Goal: Task Accomplishment & Management: Manage account settings

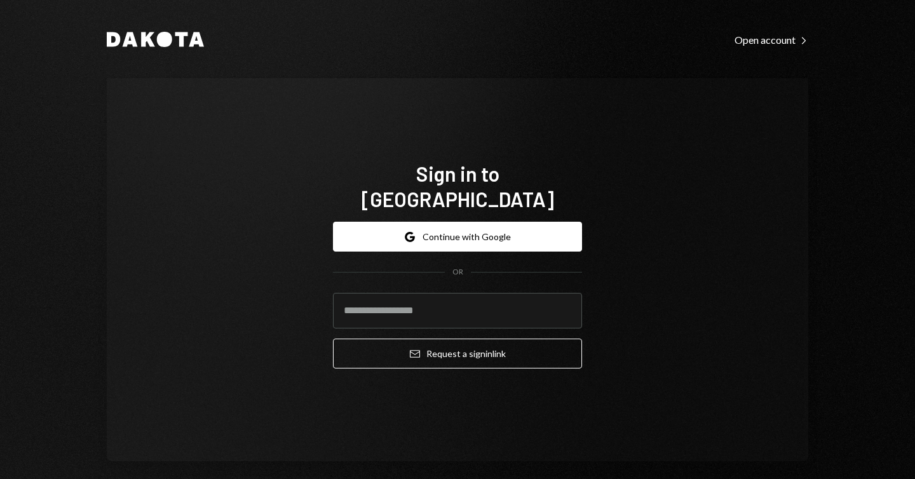
click at [0, 478] on com-1password-button at bounding box center [0, 479] width 0 height 0
type input "**********"
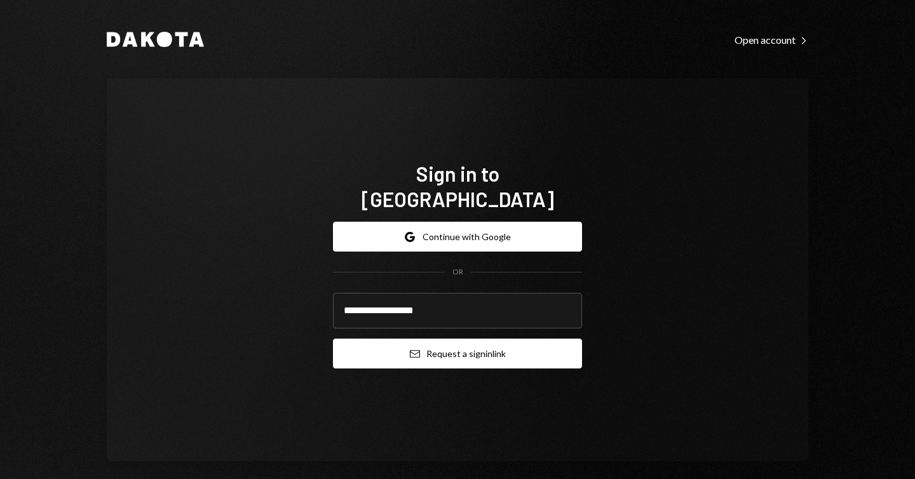
click at [424, 342] on button "Email Request a sign in link" at bounding box center [457, 354] width 249 height 30
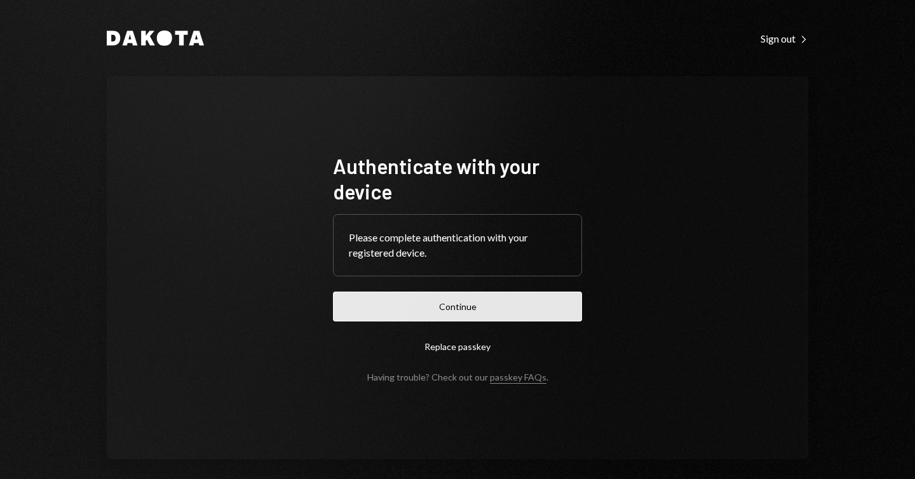
click at [480, 302] on button "Continue" at bounding box center [457, 307] width 249 height 30
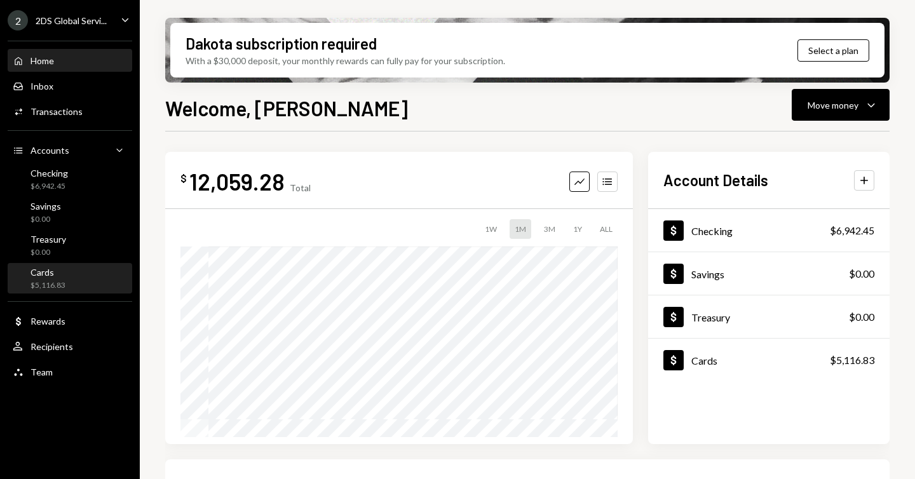
click at [83, 273] on div "Cards $5,116.83" at bounding box center [70, 279] width 114 height 24
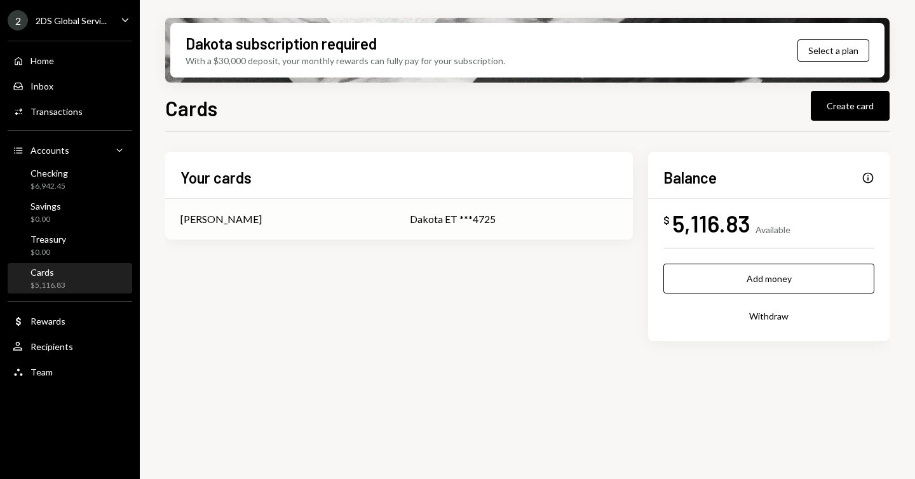
click at [214, 220] on div "[PERSON_NAME]" at bounding box center [220, 219] width 81 height 15
click at [94, 123] on div "Home Home Inbox Inbox Activities Transactions Accounts Accounts Caret Down Chec…" at bounding box center [70, 209] width 140 height 353
click at [95, 116] on div "Activities Transactions" at bounding box center [70, 111] width 114 height 11
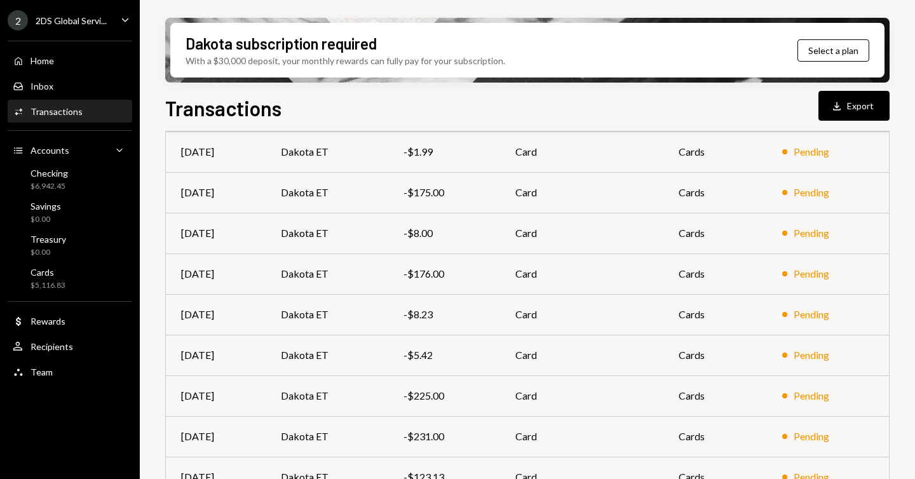
scroll to position [180, 0]
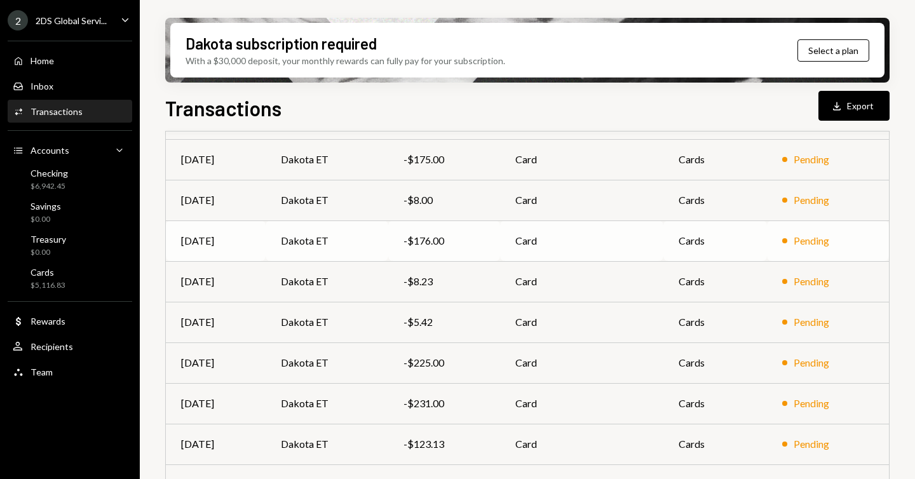
click at [445, 245] on div "-$176.00" at bounding box center [443, 240] width 81 height 15
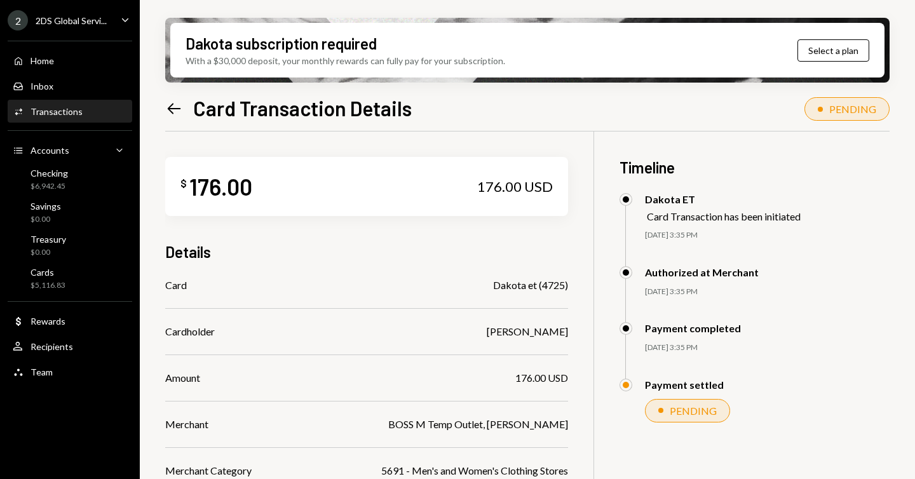
drag, startPoint x: 483, startPoint y: 136, endPoint x: 491, endPoint y: 134, distance: 7.9
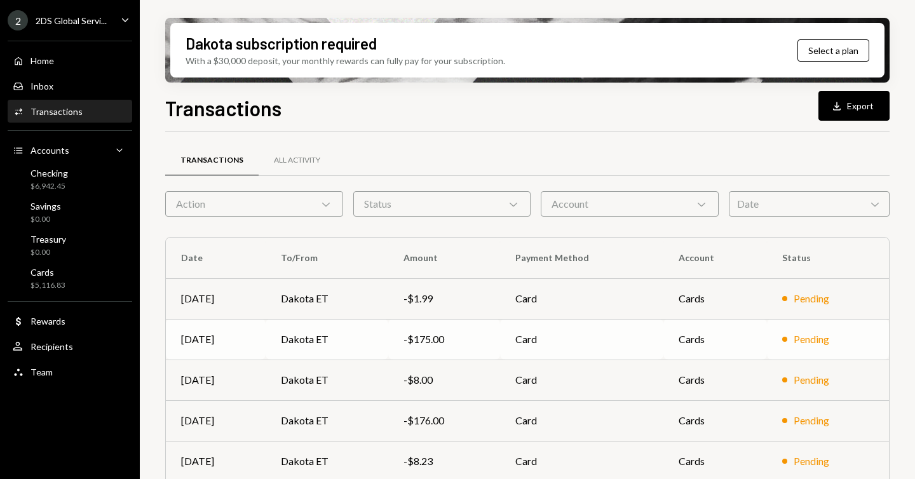
click at [478, 328] on td "-$175.00" at bounding box center [444, 339] width 112 height 41
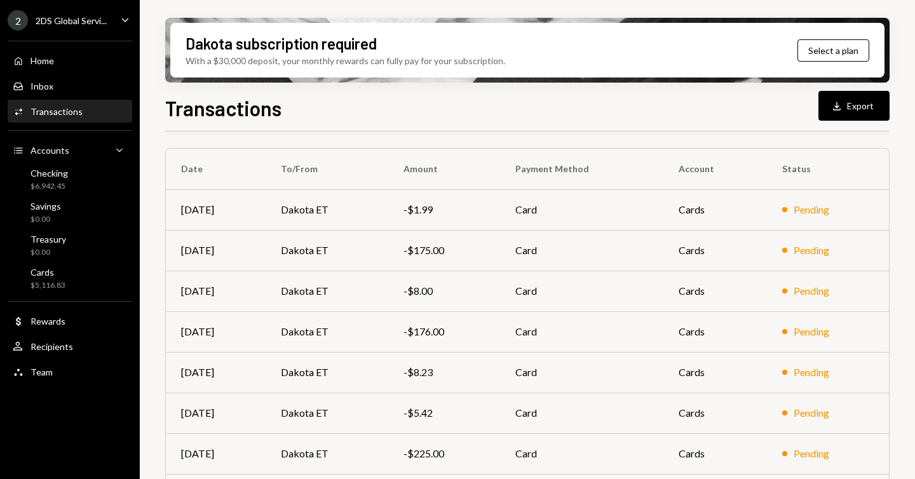
scroll to position [93, 0]
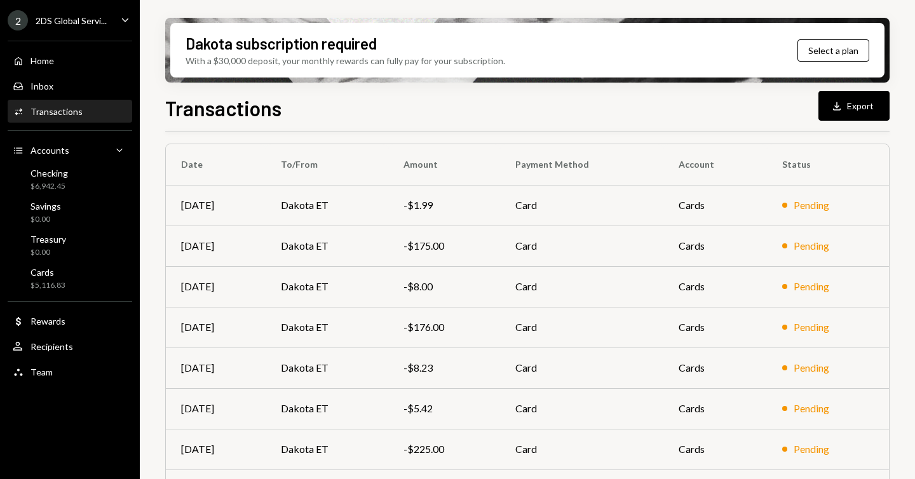
click at [579, 238] on td "Card" at bounding box center [581, 246] width 163 height 41
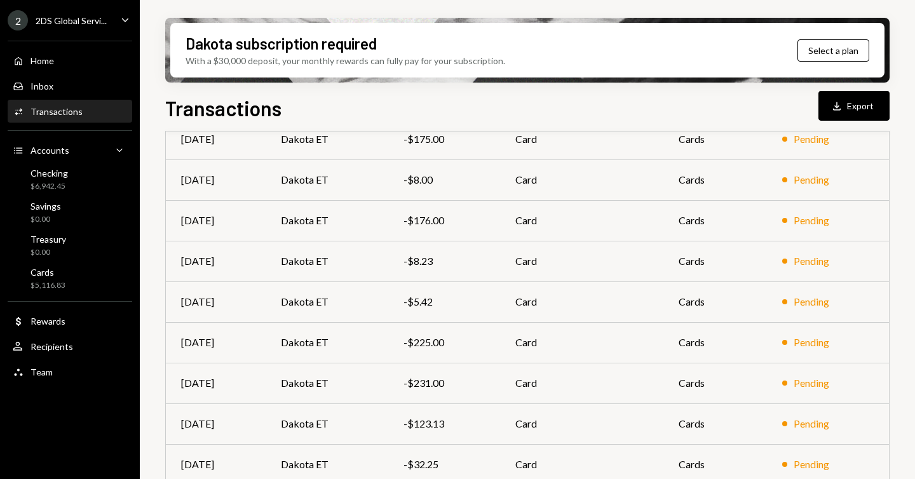
scroll to position [200, 0]
click at [519, 332] on td "Card" at bounding box center [581, 342] width 163 height 41
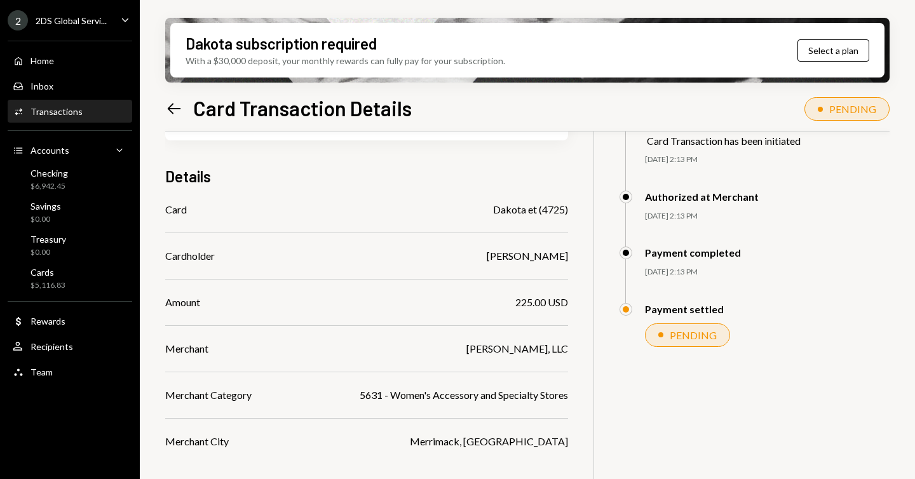
scroll to position [79, 0]
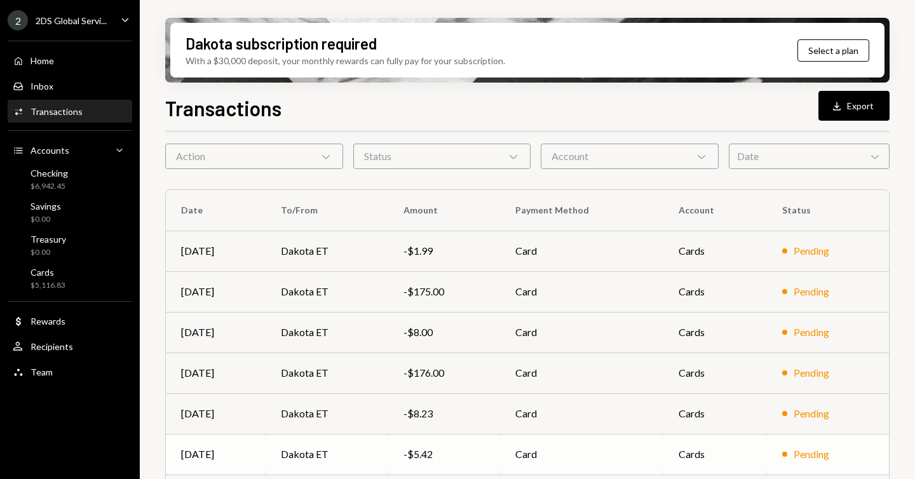
scroll to position [211, 0]
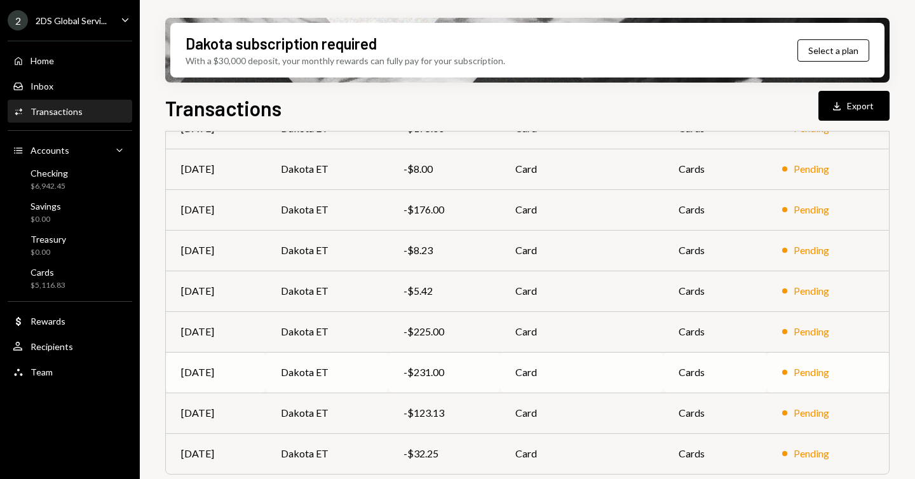
click at [519, 359] on td "Card" at bounding box center [581, 372] width 163 height 41
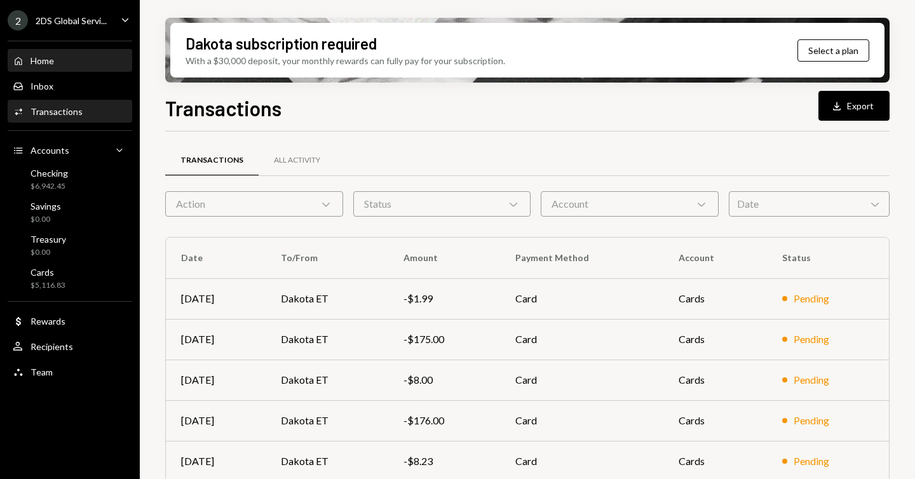
click at [102, 64] on div "Home Home" at bounding box center [70, 60] width 114 height 11
